Goal: Task Accomplishment & Management: Manage account settings

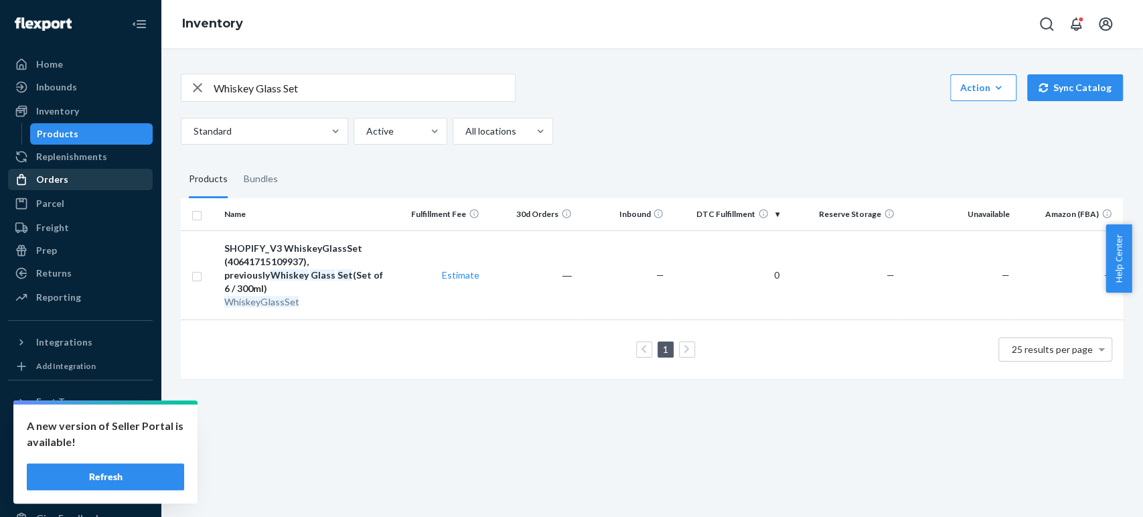
click at [45, 185] on div "Orders" at bounding box center [52, 179] width 32 height 13
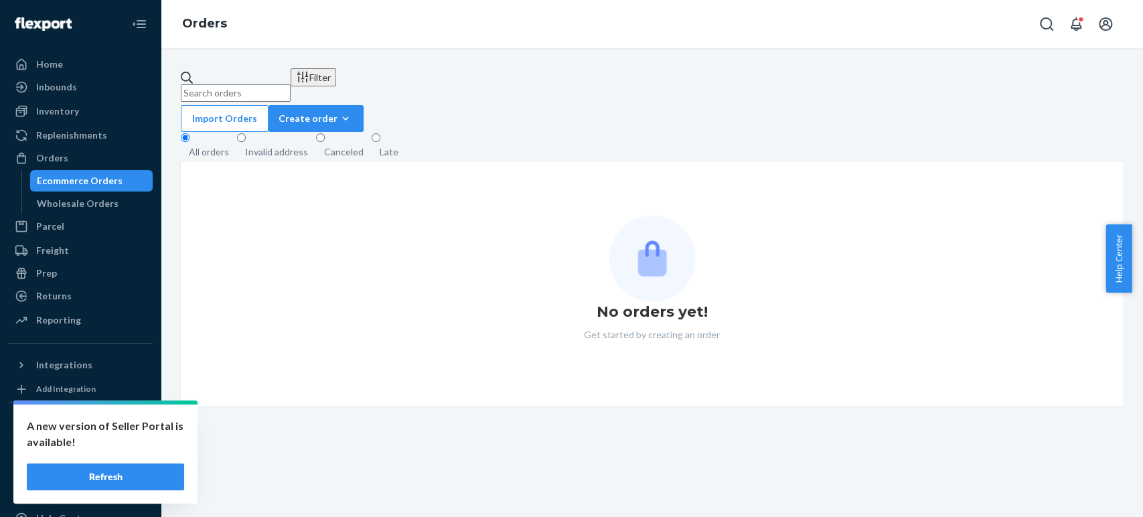
click at [291, 84] on input "text" at bounding box center [236, 92] width 110 height 17
paste input "HKBEVCZOXL"
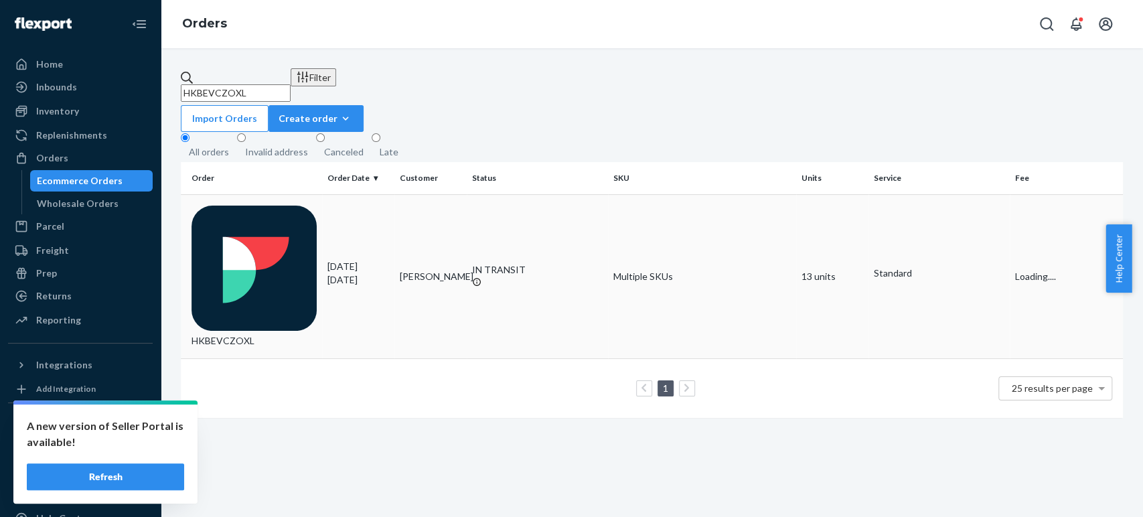
type input "HKBEVCZOXL"
click at [287, 206] on div "HKBEVCZOXL" at bounding box center [253, 277] width 125 height 142
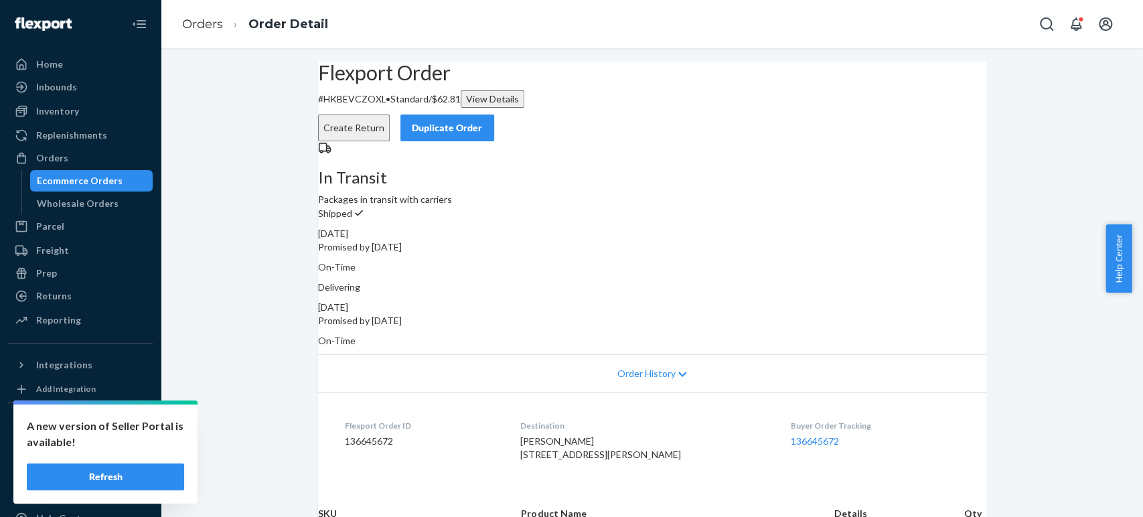
click at [390, 114] on button "Create Return" at bounding box center [354, 127] width 72 height 27
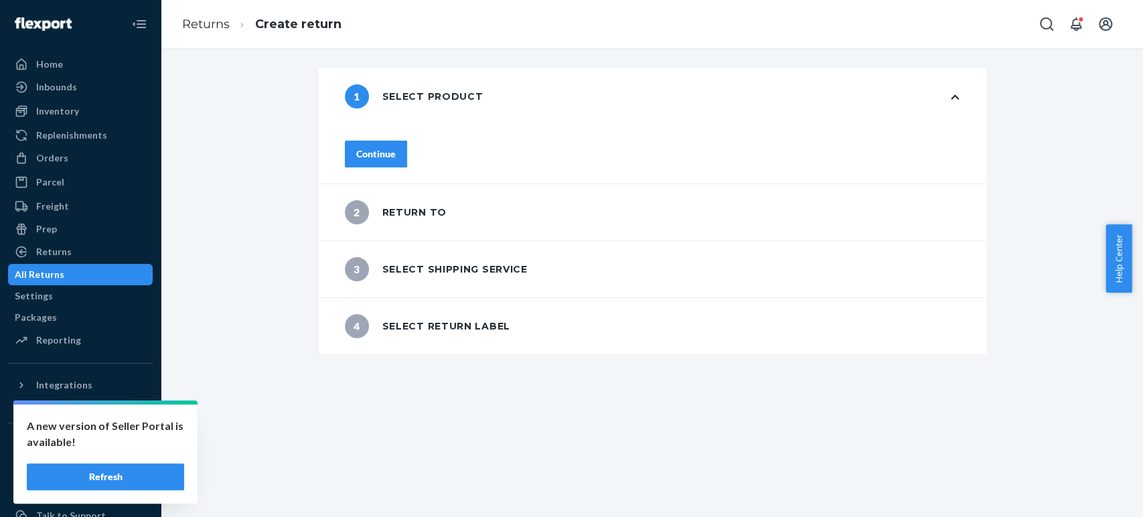
click at [407, 141] on button "Continue" at bounding box center [376, 154] width 62 height 27
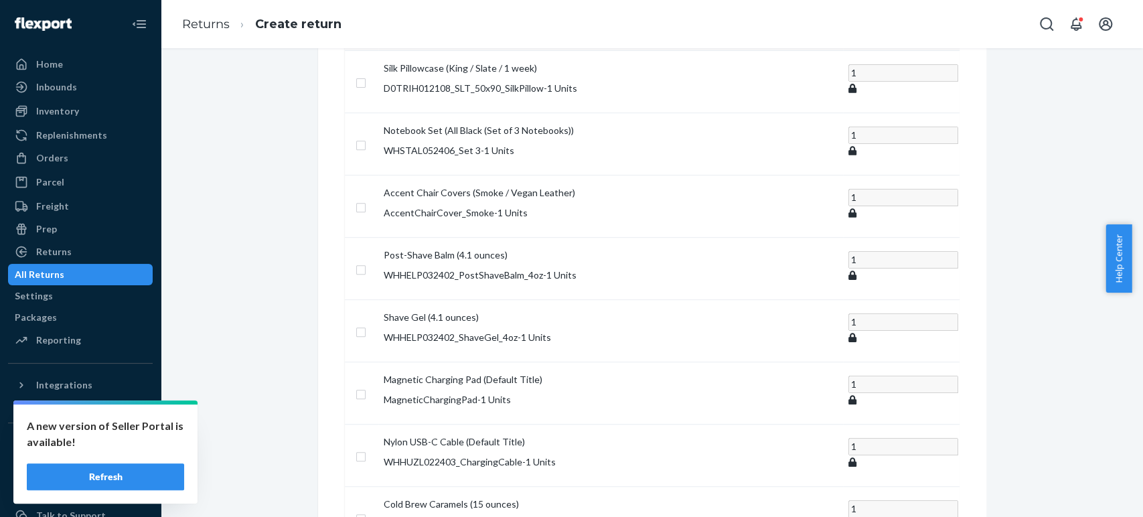
scroll to position [446, 0]
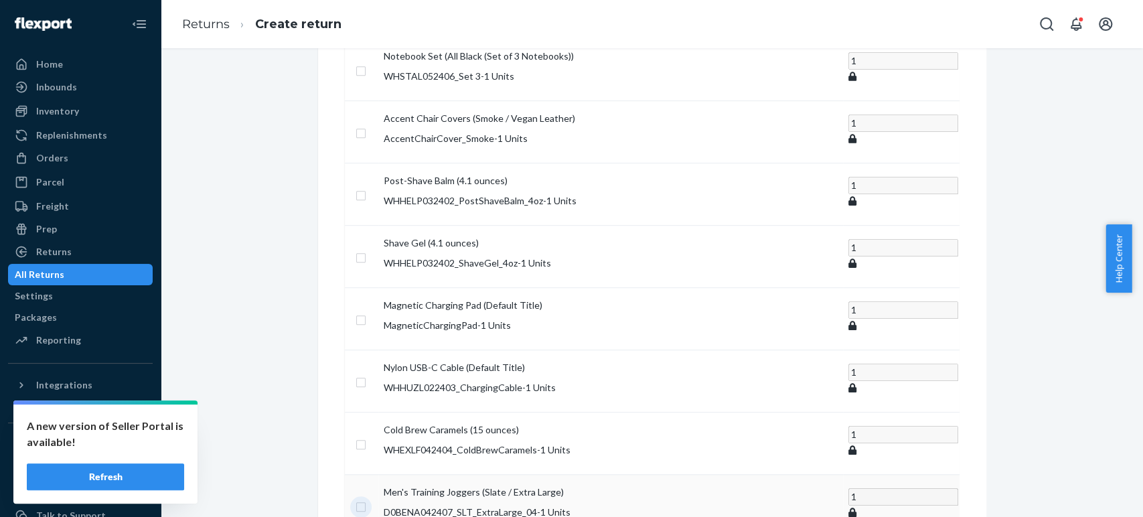
click at [366, 498] on input "checkbox" at bounding box center [361, 505] width 11 height 14
checkbox input "true"
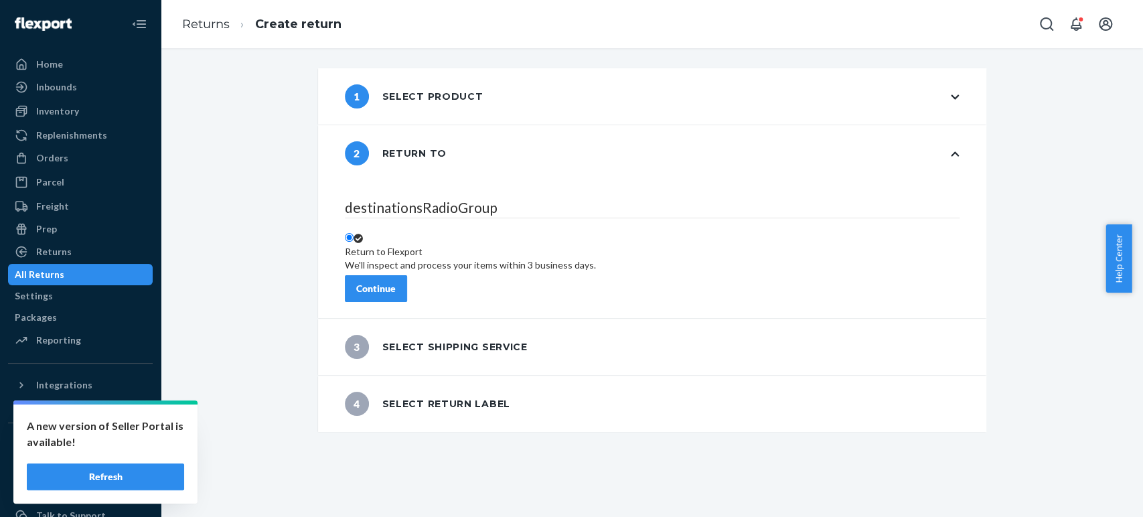
scroll to position [0, 0]
click at [396, 282] on div "Continue" at bounding box center [376, 288] width 40 height 13
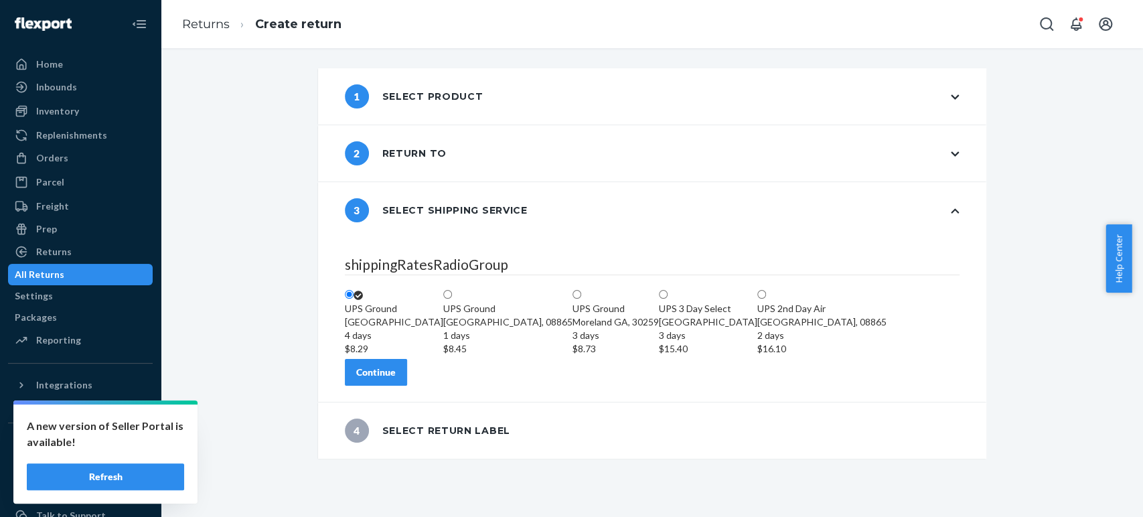
scroll to position [19, 0]
click at [407, 386] on button "Continue" at bounding box center [376, 372] width 62 height 27
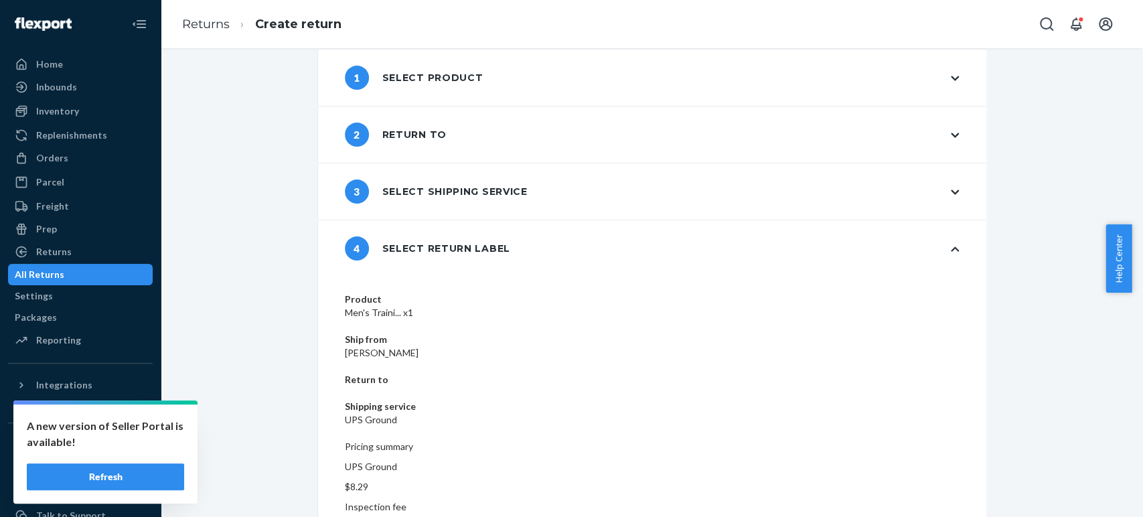
scroll to position [28, 0]
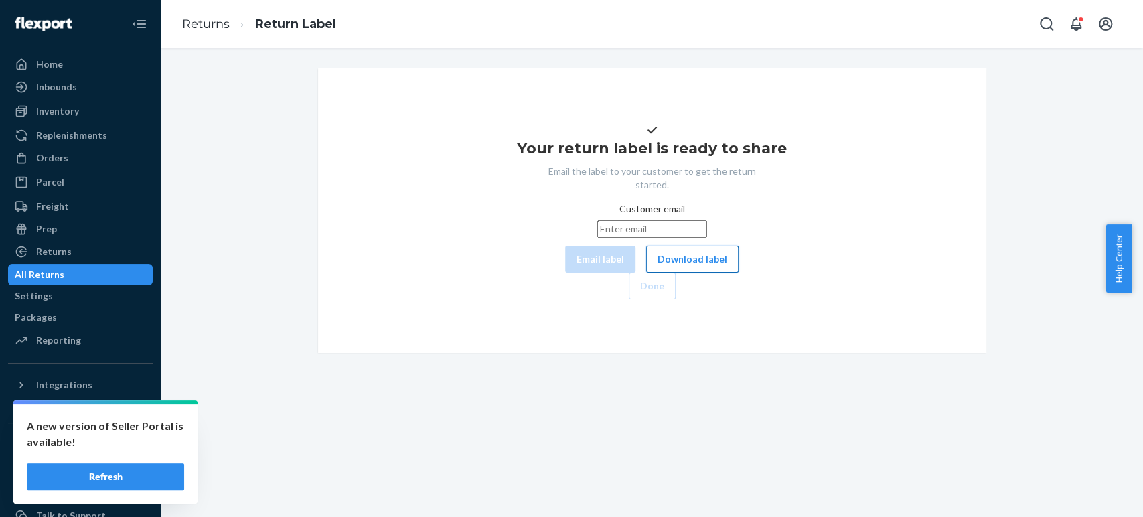
click at [646, 272] on button "Download label" at bounding box center [692, 259] width 92 height 27
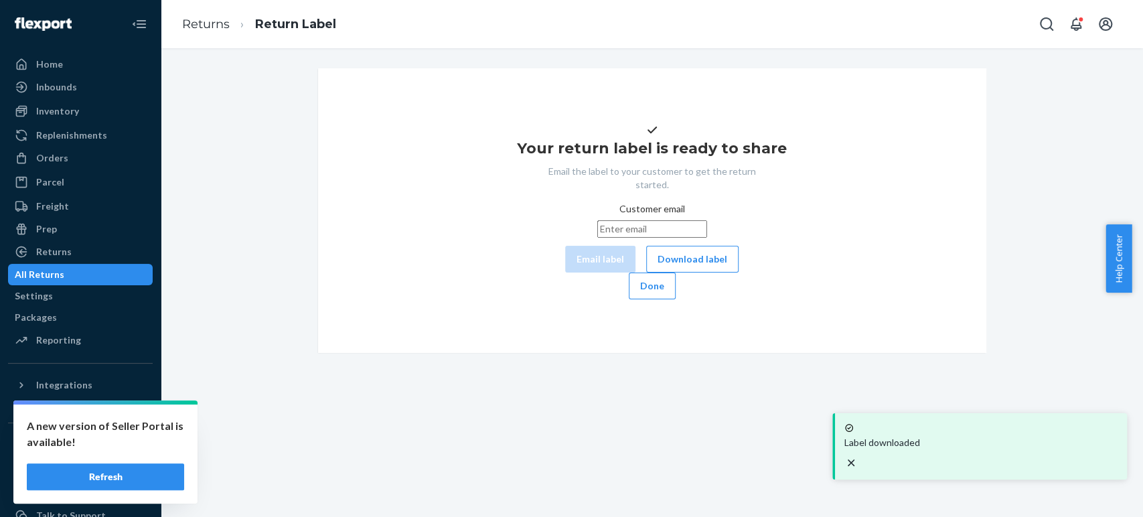
click at [1020, 147] on div "Your return label is ready to share Email the label to your customer to get the…" at bounding box center [652, 210] width 962 height 285
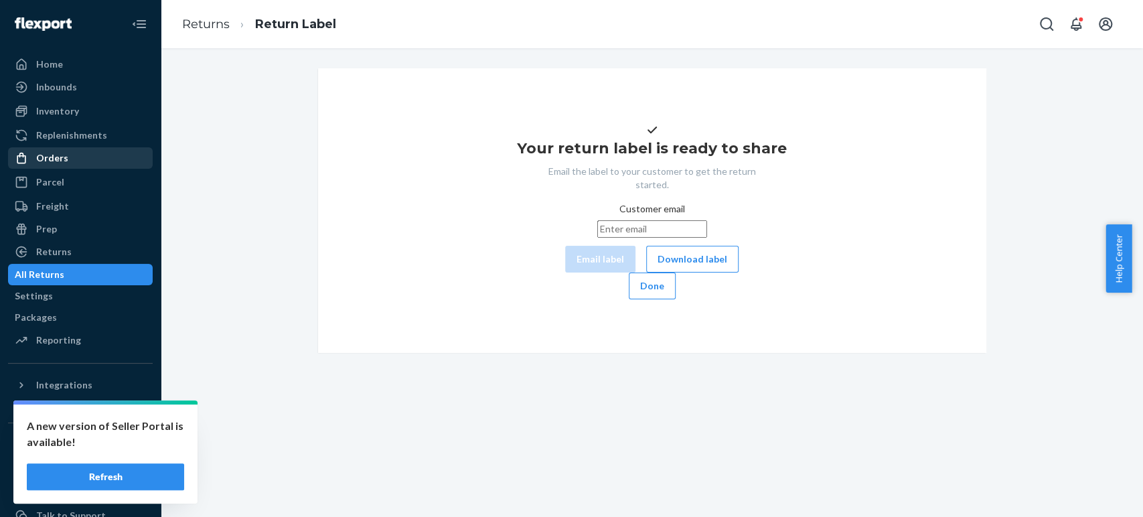
click at [56, 159] on div "Orders" at bounding box center [52, 157] width 32 height 13
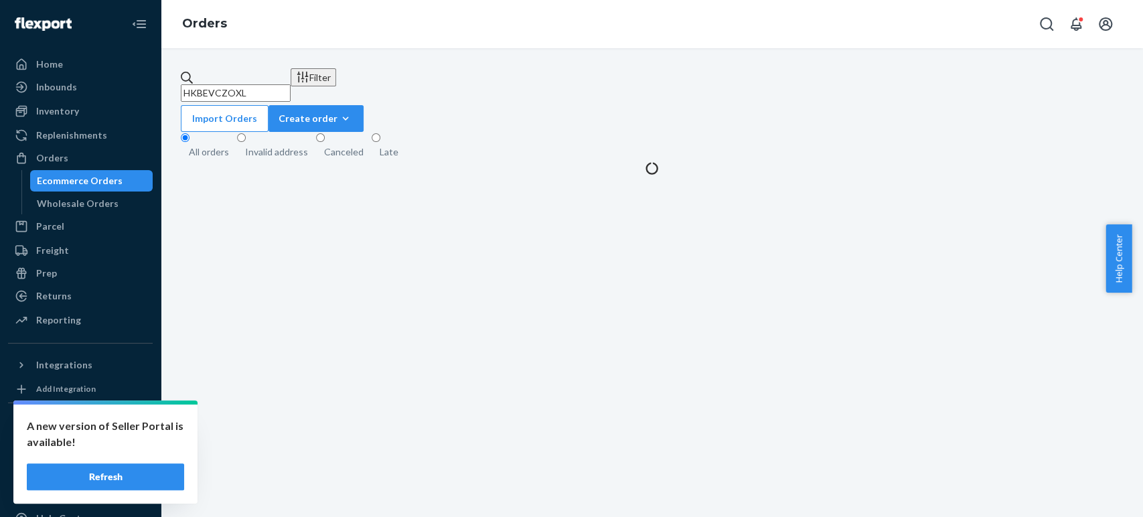
click at [281, 90] on input "HKBEVCZOXL" at bounding box center [236, 92] width 110 height 17
paste input "7036100"
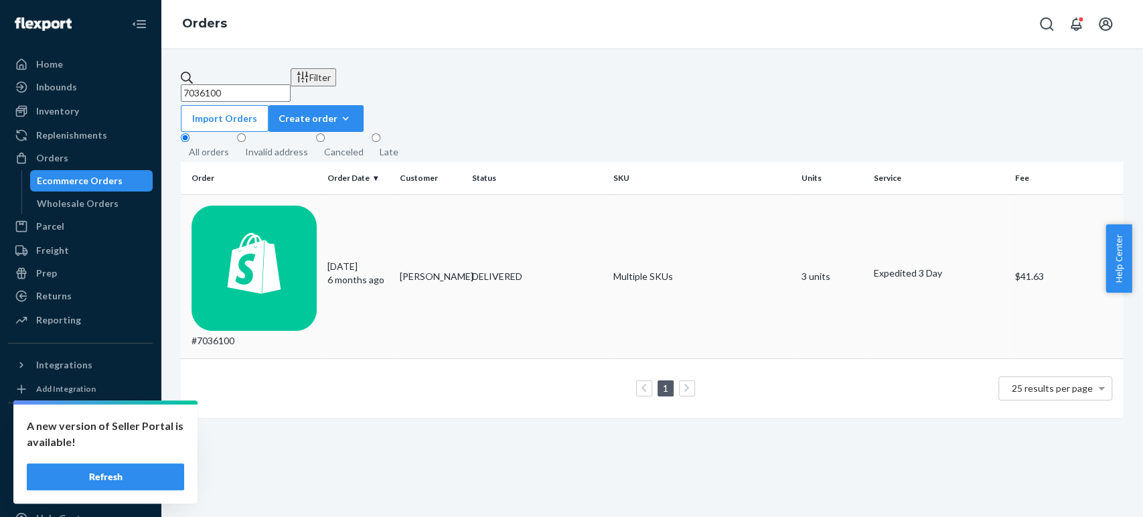
type input "7036100"
click at [285, 210] on div "#7036100" at bounding box center [253, 277] width 125 height 142
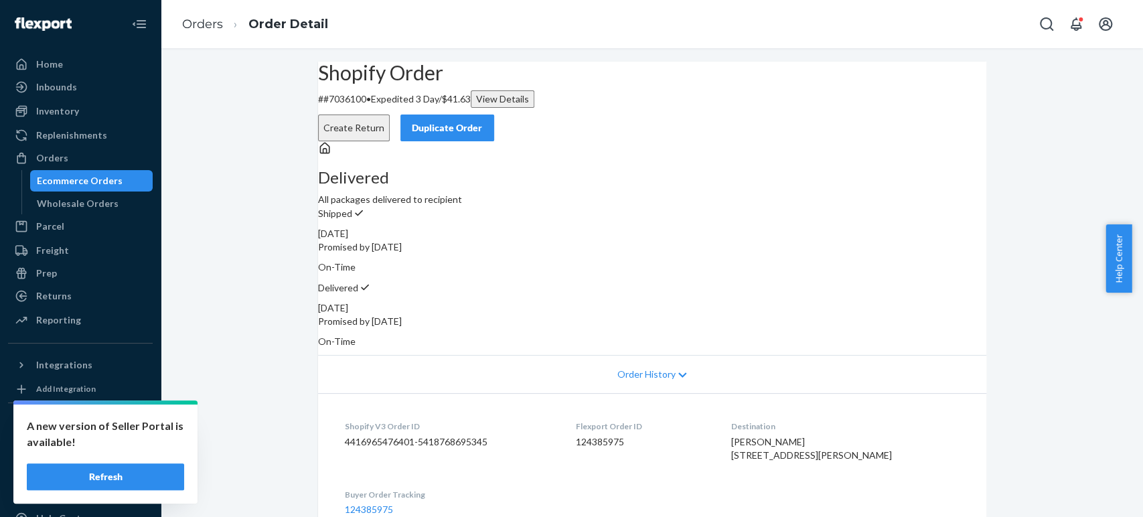
click at [390, 114] on button "Create Return" at bounding box center [354, 127] width 72 height 27
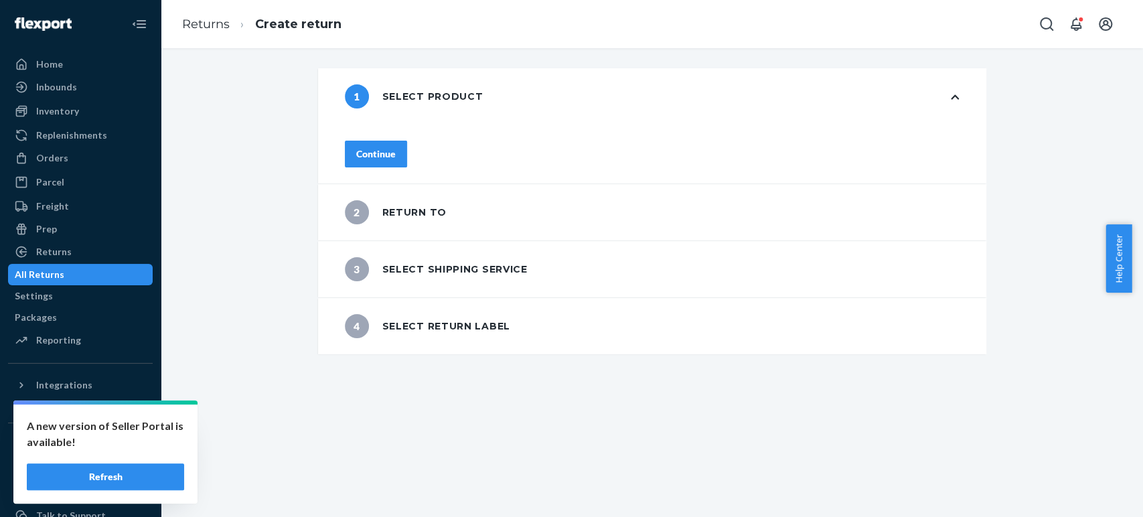
click at [402, 164] on div "Continue" at bounding box center [652, 154] width 668 height 59
click at [408, 153] on div "Continue" at bounding box center [652, 154] width 668 height 59
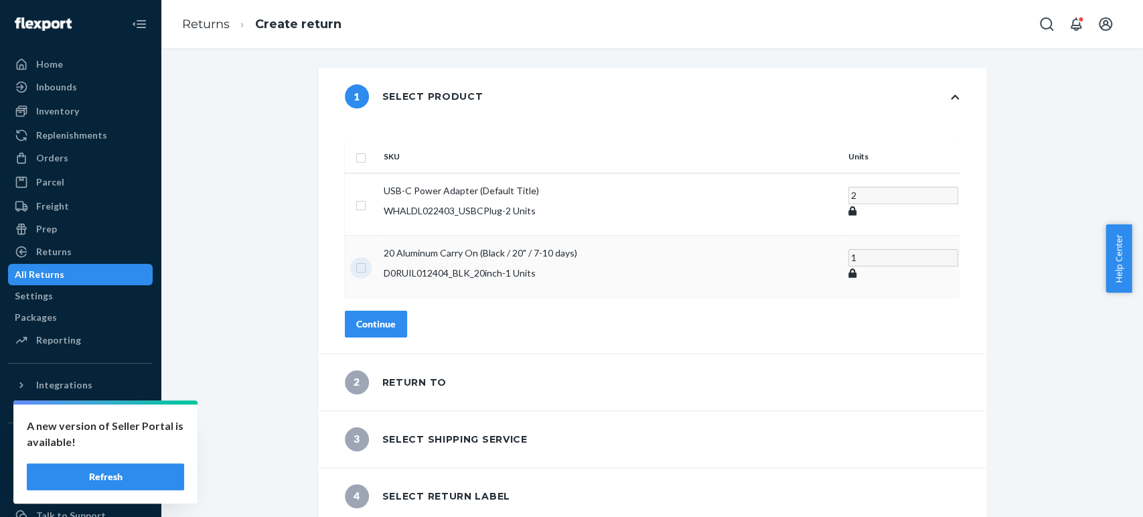
click at [366, 259] on input "checkbox" at bounding box center [361, 266] width 11 height 14
checkbox input "true"
click at [407, 311] on button "Continue" at bounding box center [376, 324] width 62 height 27
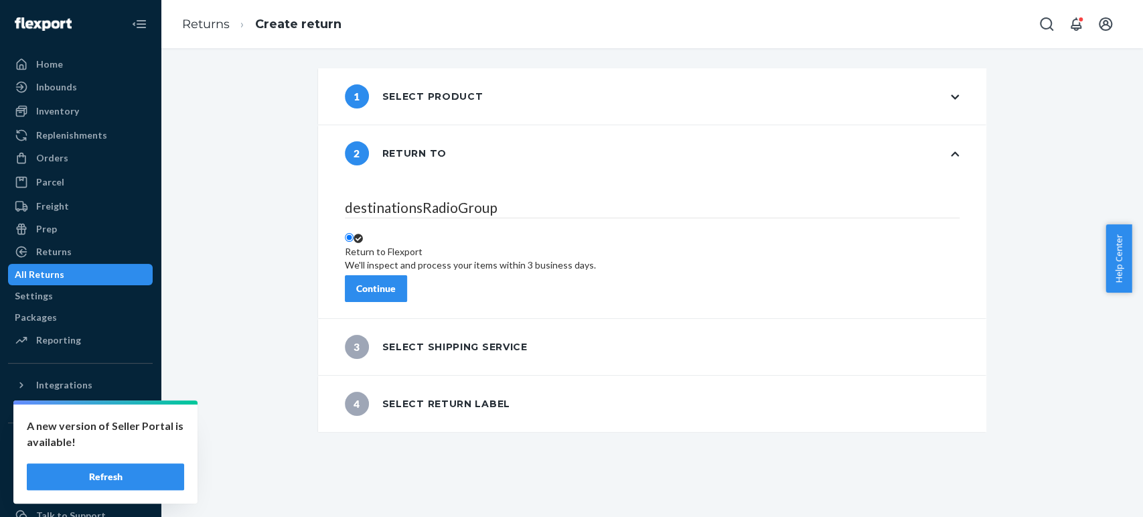
click at [396, 282] on div "Continue" at bounding box center [376, 288] width 40 height 13
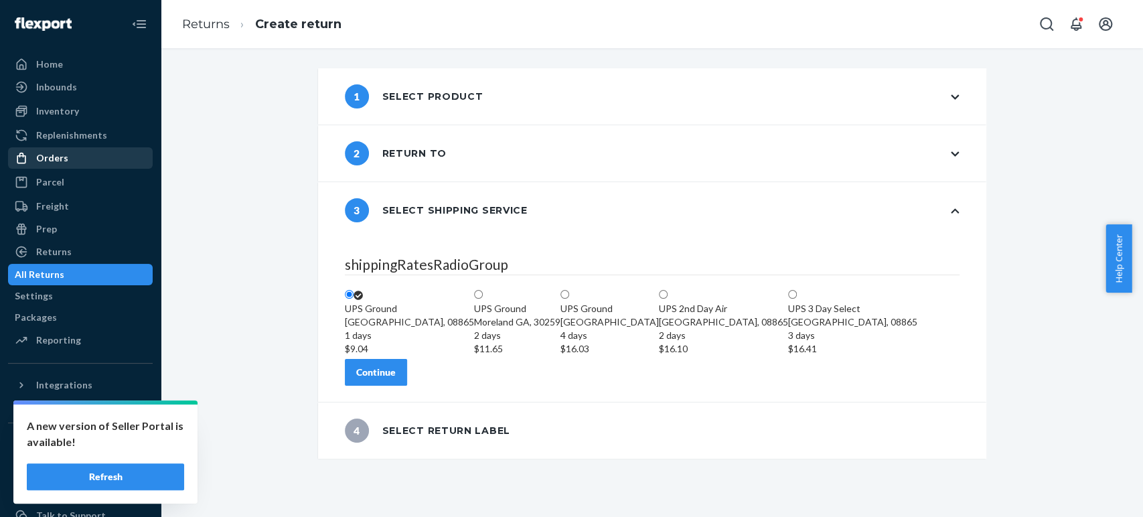
click at [54, 158] on div "Orders" at bounding box center [52, 157] width 32 height 13
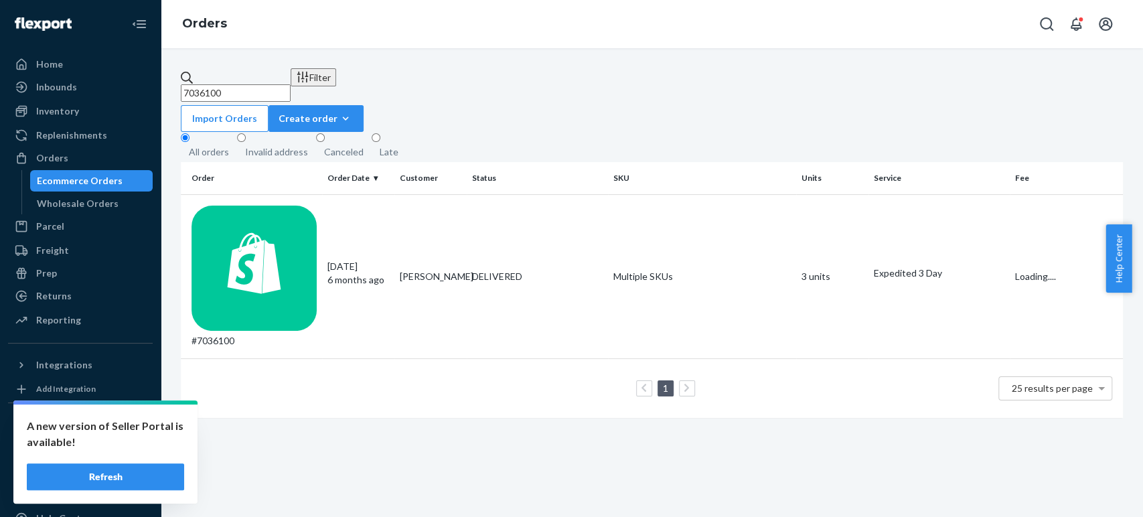
click at [269, 84] on input "7036100" at bounding box center [236, 92] width 110 height 17
paste input "7036100"
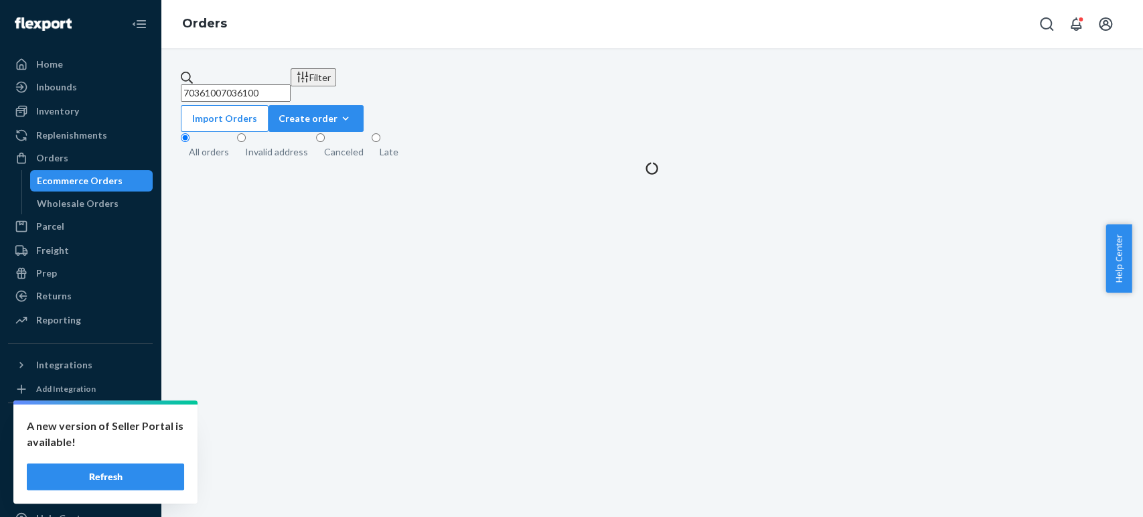
type input "7036100"
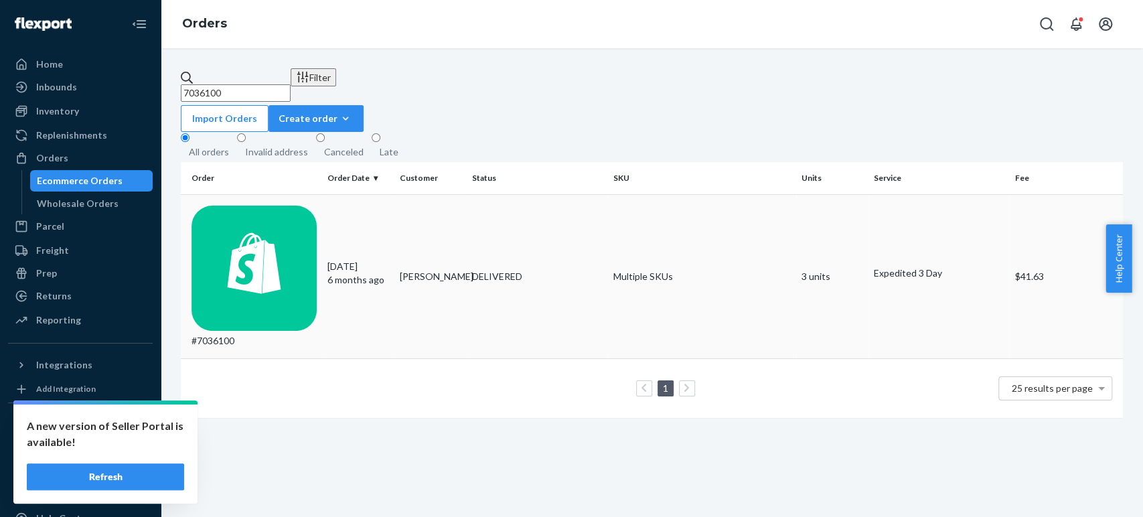
click at [263, 206] on div "#7036100" at bounding box center [253, 277] width 125 height 142
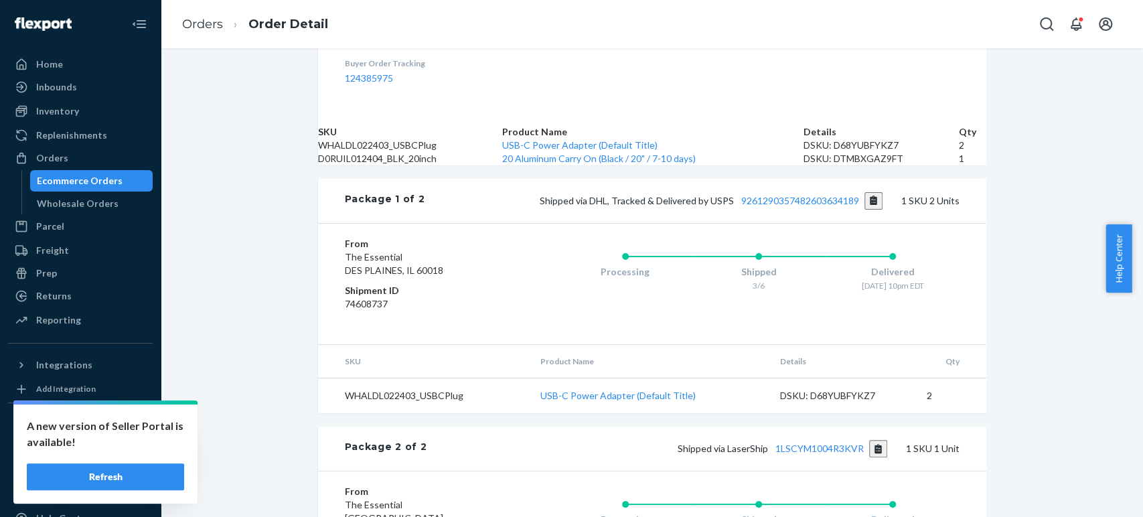
scroll to position [663, 0]
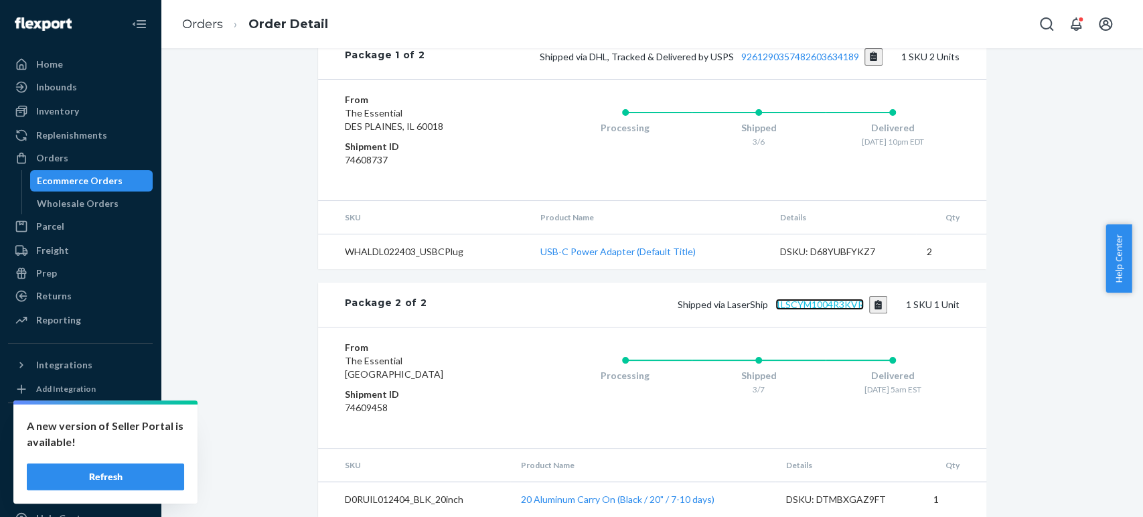
click at [794, 299] on link "1LSCYM1004R3KVR" at bounding box center [819, 304] width 88 height 11
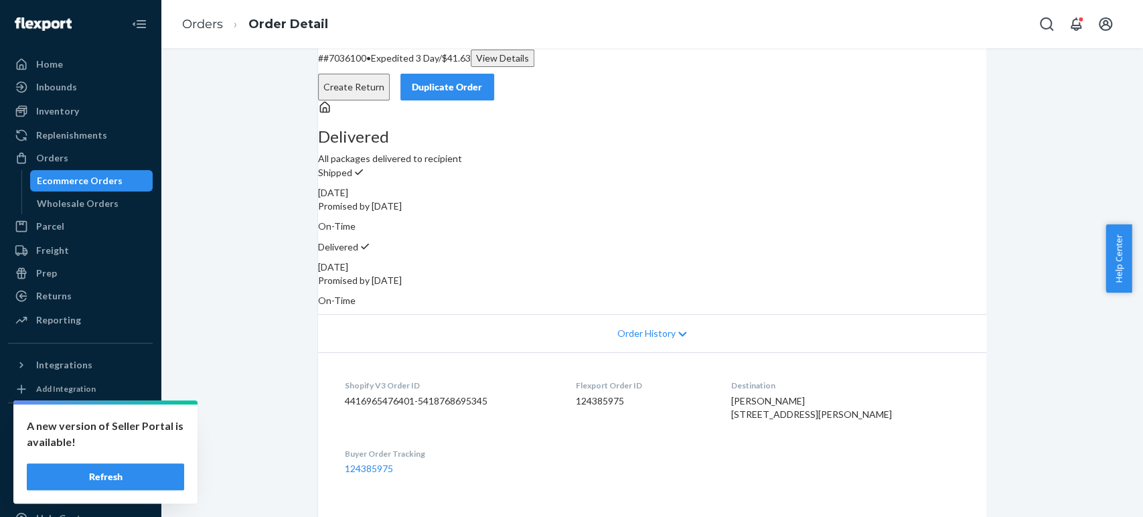
scroll to position [0, 0]
